Goal: Task Accomplishment & Management: Use online tool/utility

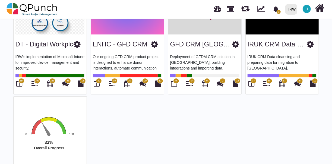
scroll to position [155, 0]
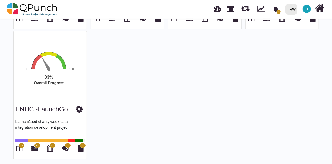
click at [47, 90] on rect "Interactive chart" at bounding box center [54, 76] width 84 height 50
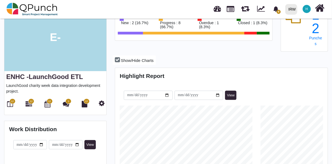
scroll to position [44, 0]
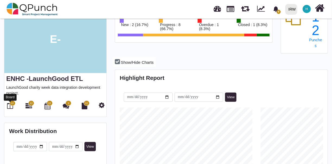
click at [13, 105] on icon at bounding box center [10, 106] width 6 height 7
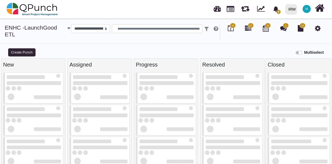
select select
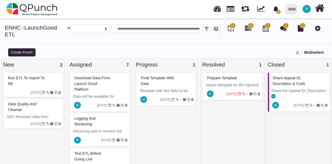
click at [218, 90] on div at bounding box center [220, 94] width 12 height 9
click at [218, 89] on div "Prepare Template Import template for the injection of Data into the ETL from th…" at bounding box center [232, 86] width 60 height 28
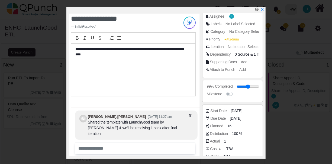
scroll to position [90, 0]
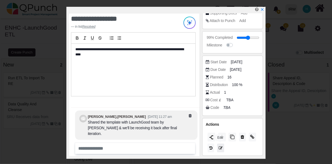
click at [222, 148] on icon at bounding box center [221, 148] width 4 height 4
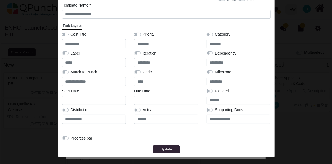
scroll to position [0, 0]
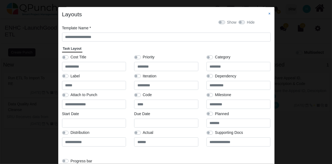
click at [269, 14] on link "×" at bounding box center [270, 13] width 2 height 4
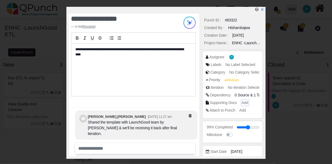
click at [244, 101] on span "Add" at bounding box center [245, 102] width 7 height 4
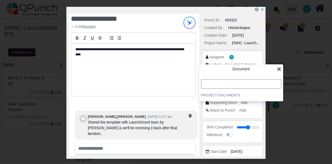
click at [221, 84] on input "text" at bounding box center [241, 83] width 80 height 9
click at [279, 69] on icon at bounding box center [279, 68] width 4 height 5
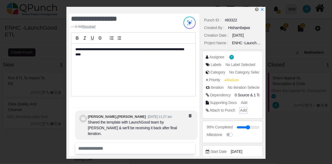
click at [244, 110] on span "Add" at bounding box center [243, 110] width 7 height 4
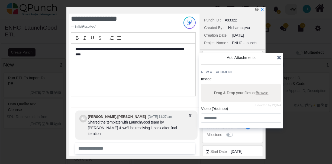
click at [263, 92] on span "Browse" at bounding box center [262, 93] width 13 height 4
click at [263, 85] on input "Drag & Drop your files or Browse" at bounding box center [241, 85] width 80 height 2
type input "**********"
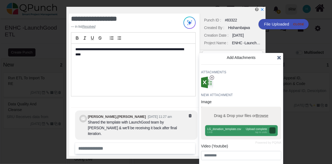
click at [279, 58] on icon at bounding box center [279, 57] width 4 height 5
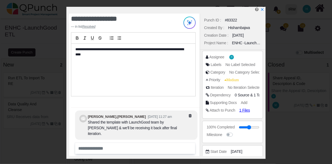
drag, startPoint x: 255, startPoint y: 128, endPoint x: 272, endPoint y: 130, distance: 16.4
click at [260, 128] on input "range" at bounding box center [249, 127] width 21 height 2
type input "**"
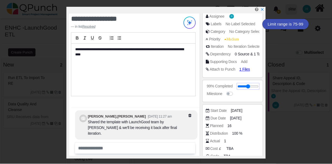
scroll to position [90, 0]
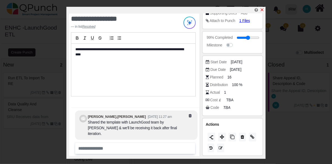
click at [263, 8] on icon "x" at bounding box center [262, 10] width 4 height 4
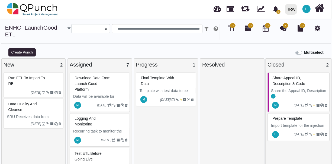
scroll to position [4, 0]
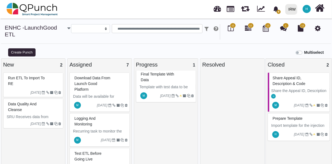
click at [40, 109] on div "Data Quality and Cleanse" at bounding box center [34, 107] width 55 height 14
click at [40, 109] on div "Data Quality and Cleanse SRU Receives data from Fundraising & LG to verify and …" at bounding box center [33, 113] width 60 height 30
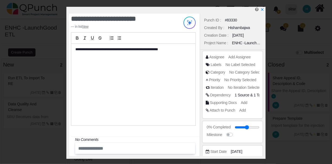
click at [127, 148] on input "text" at bounding box center [127, 148] width 102 height 9
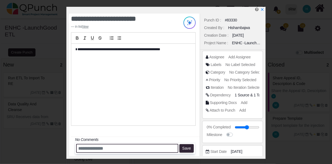
click at [127, 148] on input "text" at bounding box center [127, 148] width 102 height 9
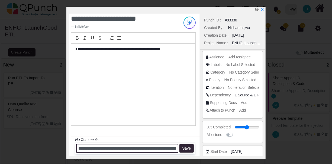
click at [158, 151] on input "**********" at bounding box center [127, 148] width 102 height 9
type input "**********"
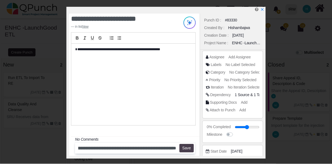
scroll to position [0, 0]
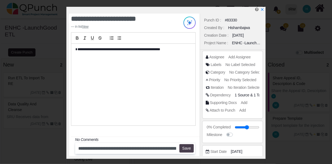
click at [189, 148] on button "Save" at bounding box center [187, 148] width 14 height 9
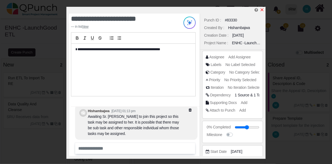
click at [262, 9] on icon "x" at bounding box center [262, 10] width 4 height 4
